Goal: Find contact information: Find contact information

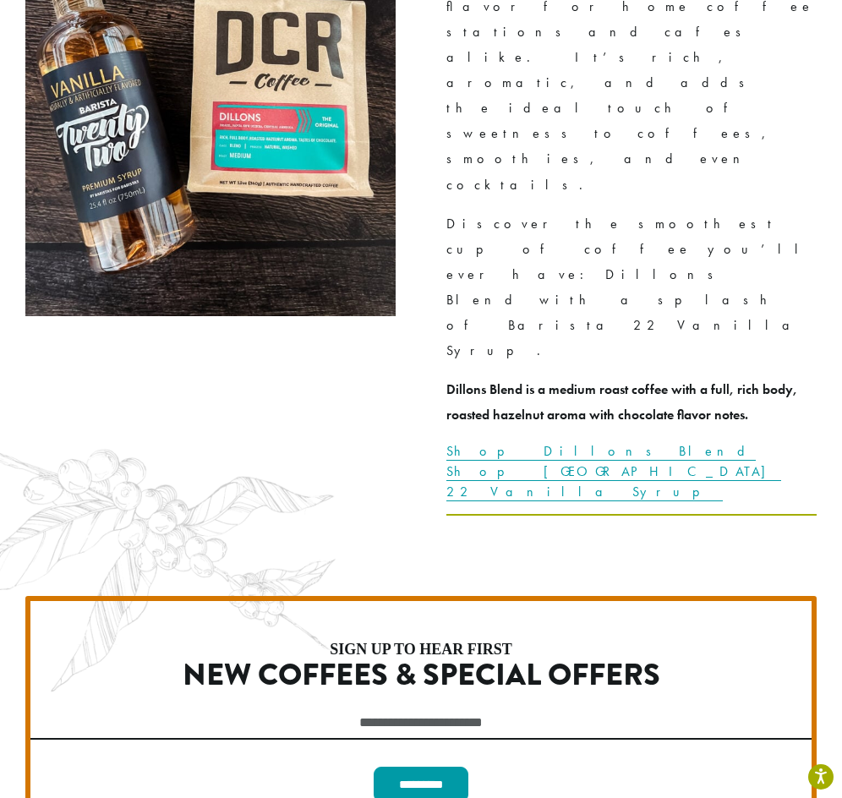
scroll to position [4733, 0]
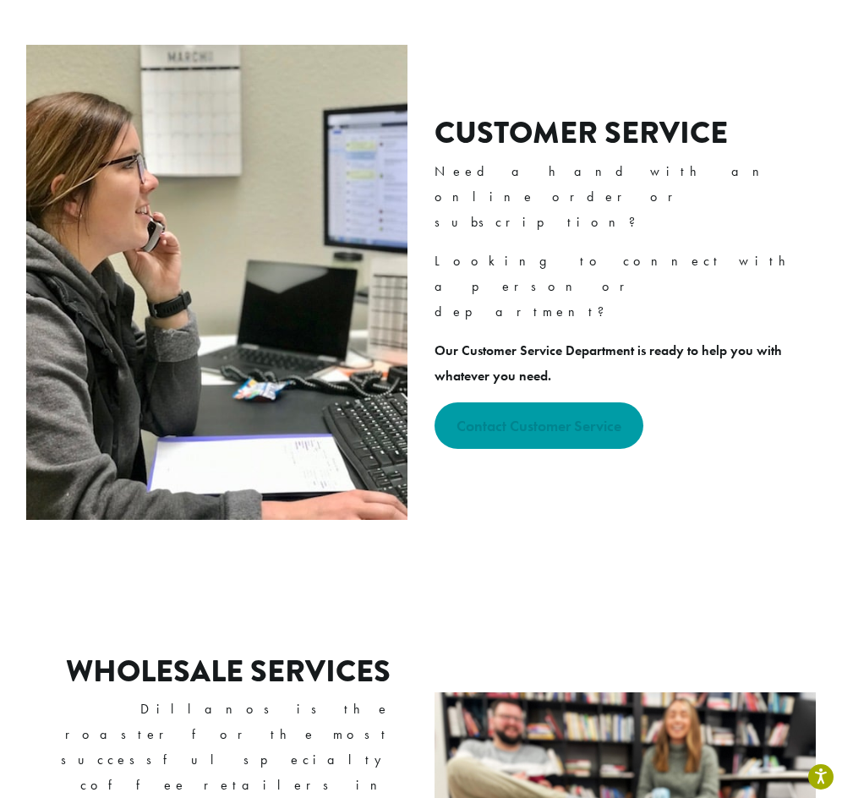
scroll to position [592, 0]
